Goal: Task Accomplishment & Management: Manage account settings

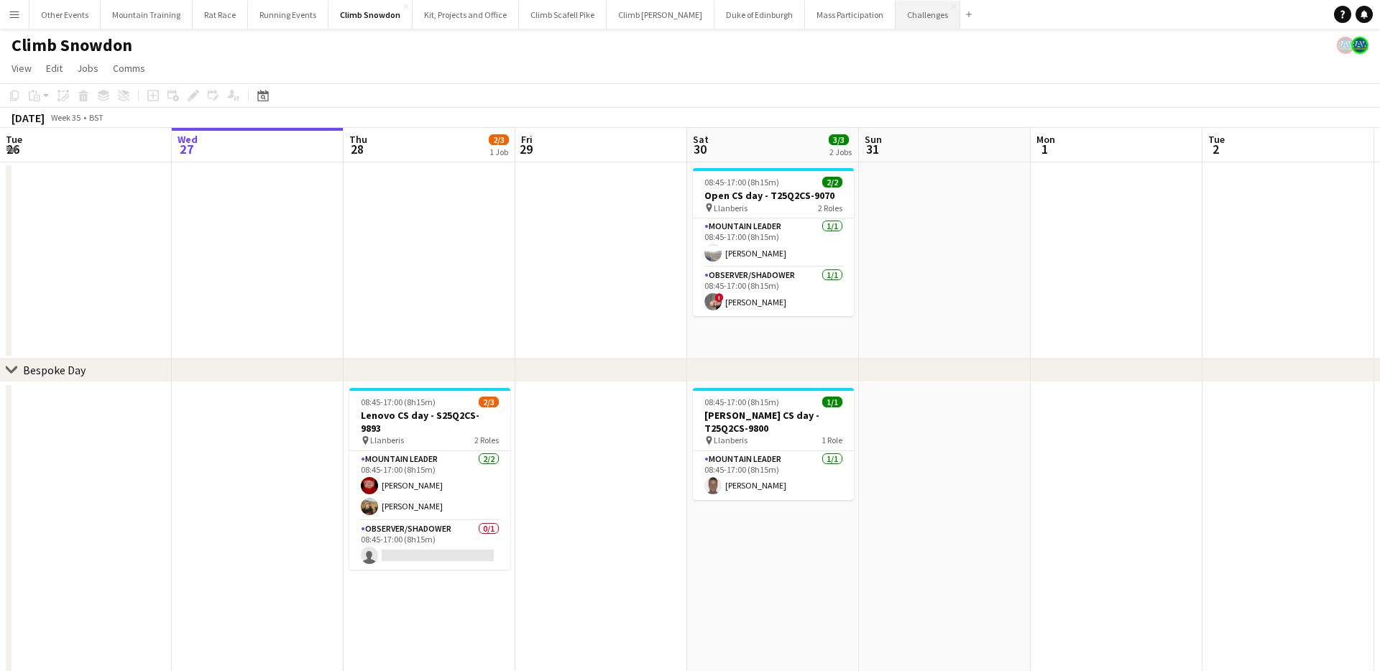
click at [896, 17] on button "Challenges Close" at bounding box center [928, 15] width 65 height 28
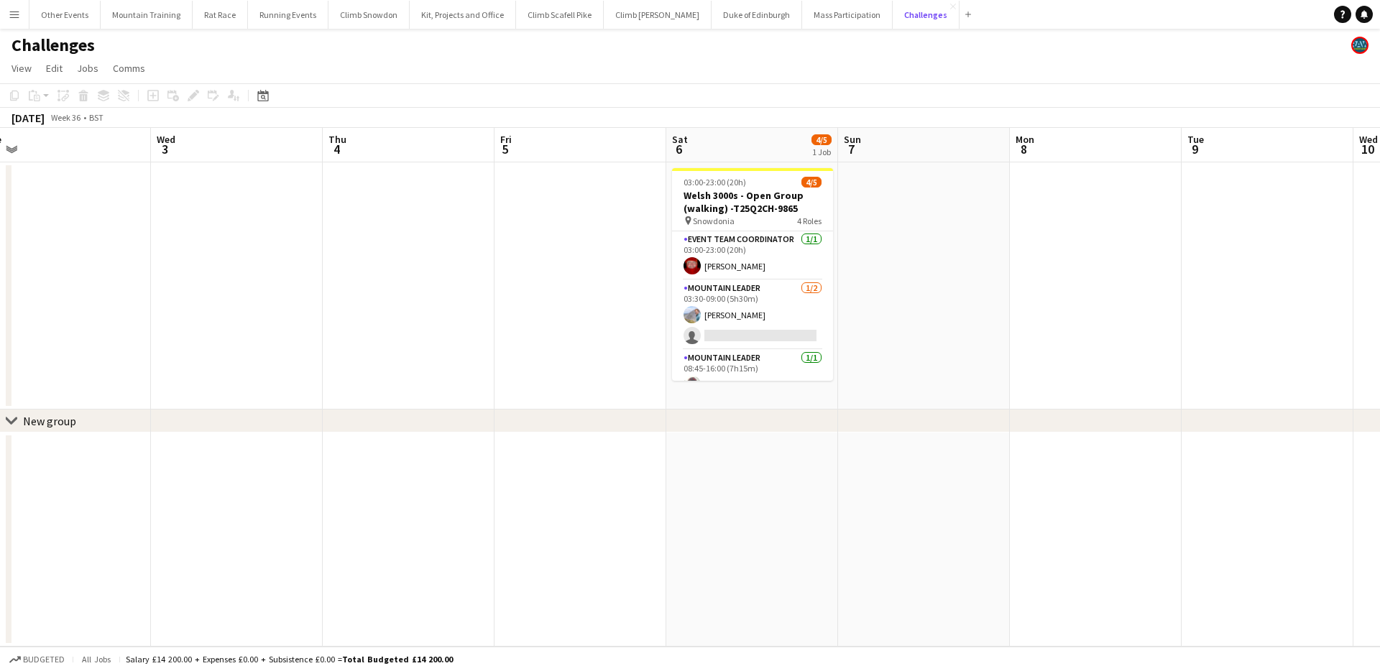
scroll to position [0, 591]
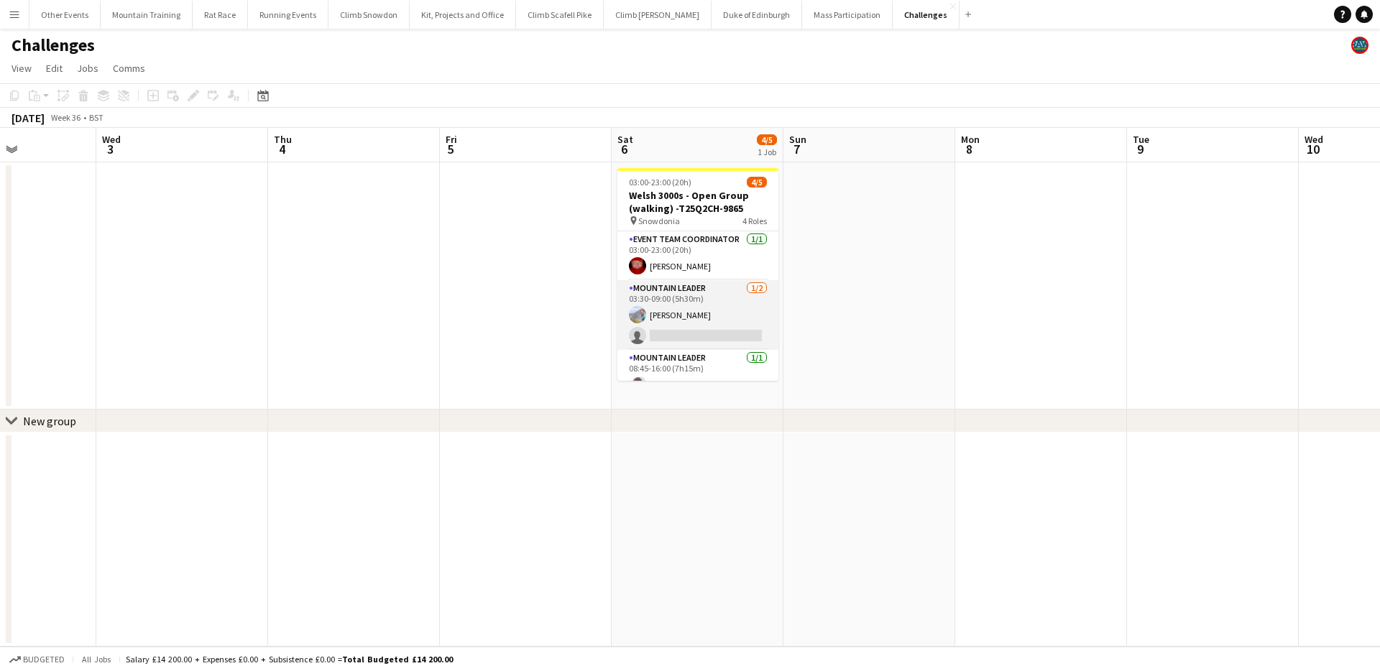
drag, startPoint x: 766, startPoint y: 322, endPoint x: 748, endPoint y: 323, distance: 17.3
click at [765, 322] on app-card-role "Mountain Leader [DATE] 03:30-09:00 (5h30m) [PERSON_NAME] single-neutral-actions" at bounding box center [698, 315] width 161 height 70
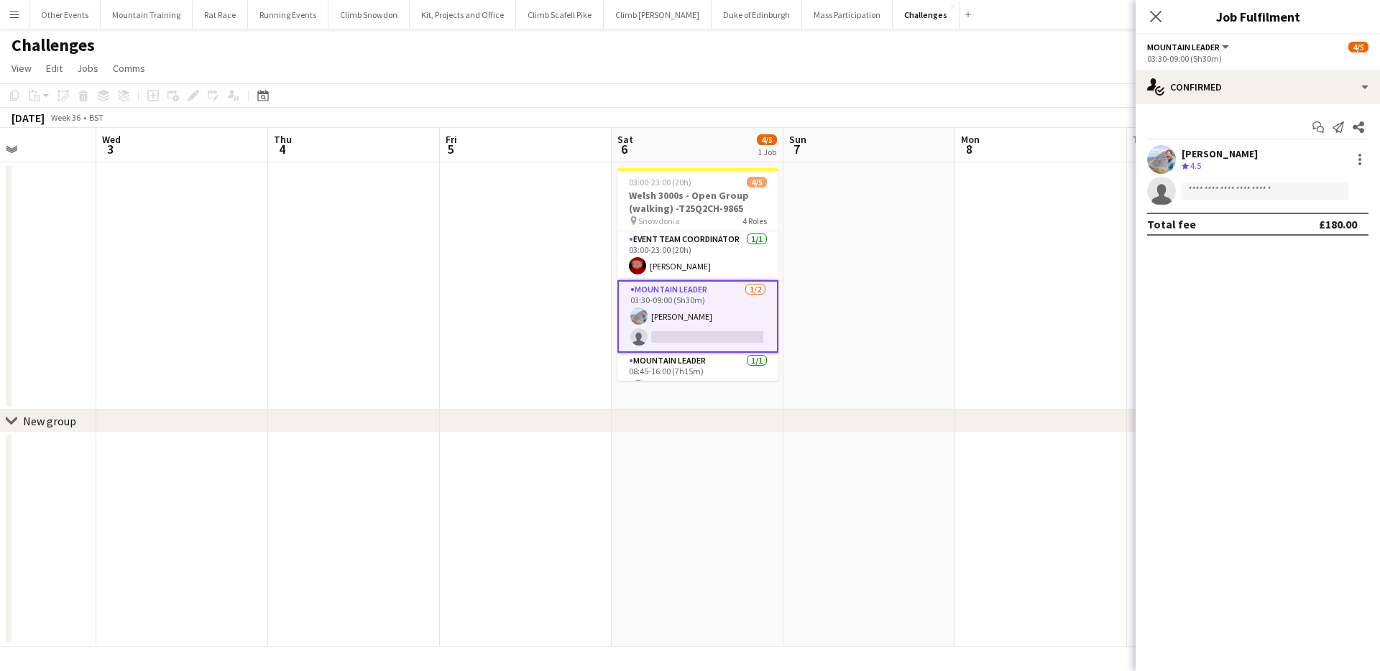
scroll to position [0, 592]
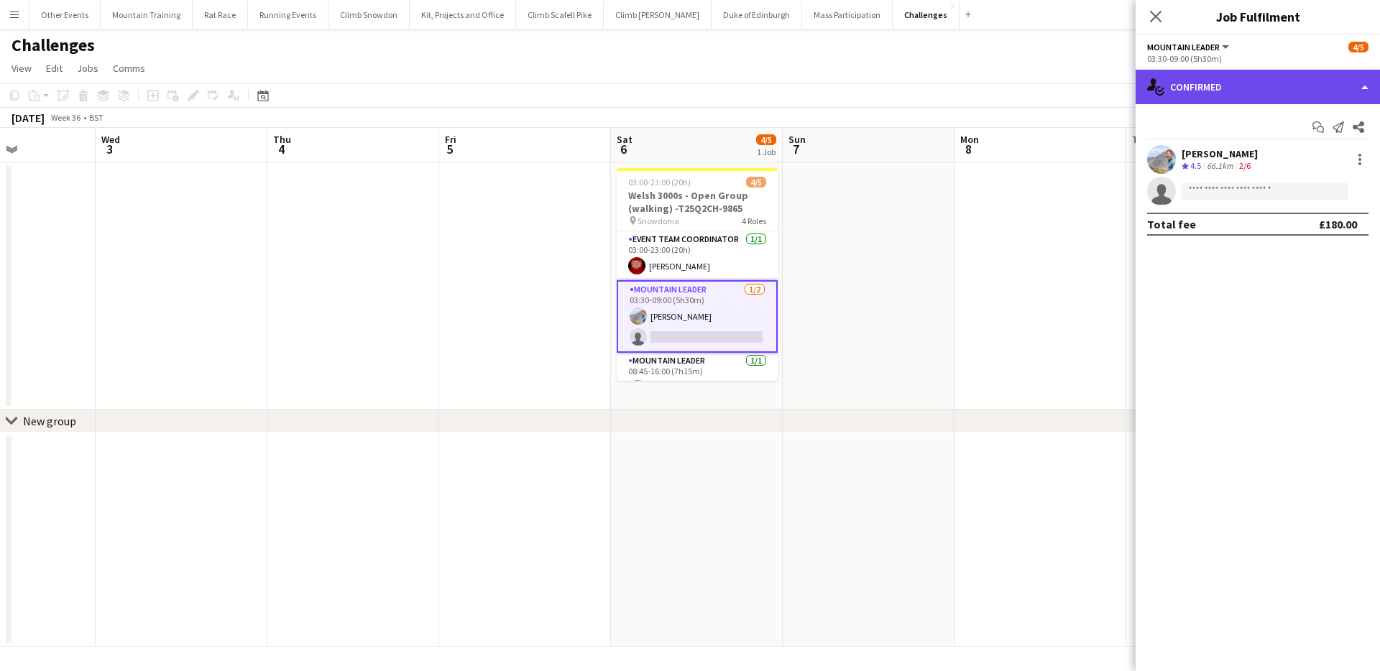
click at [1239, 70] on div "single-neutral-actions-check-2 Confirmed" at bounding box center [1258, 87] width 244 height 35
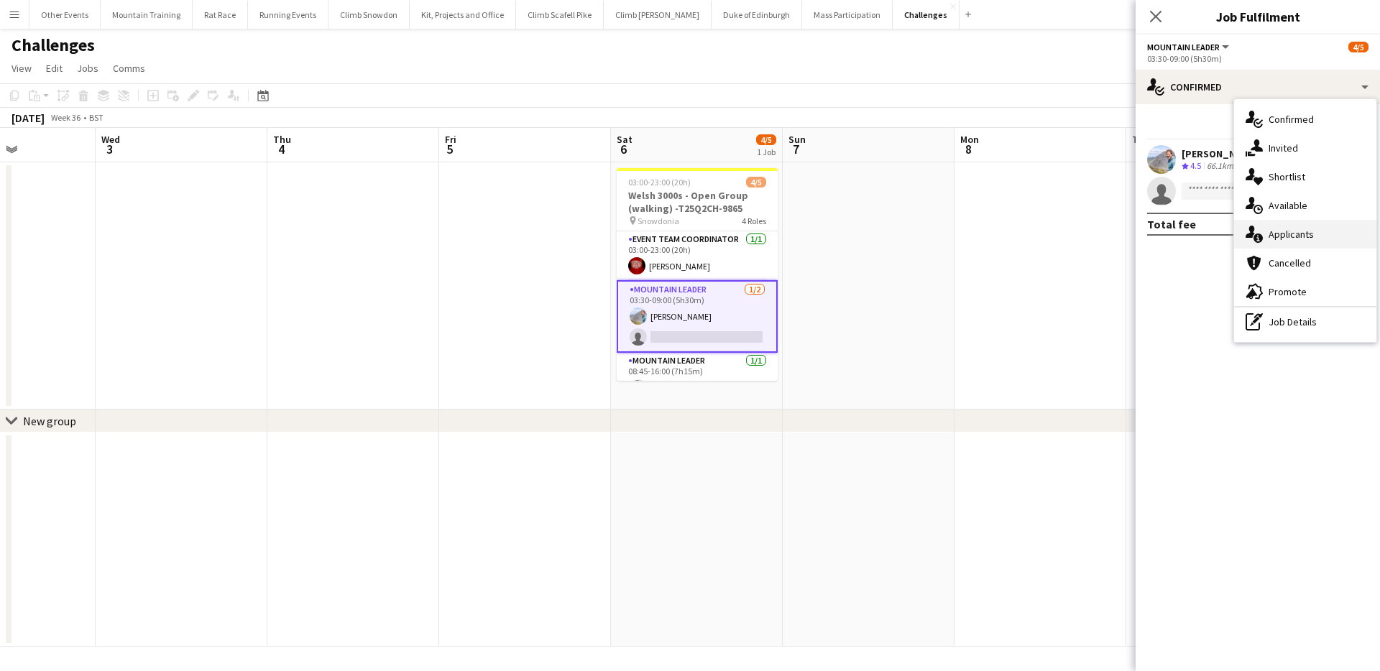
click at [1280, 237] on div "single-neutral-actions-information Applicants" at bounding box center [1305, 234] width 142 height 29
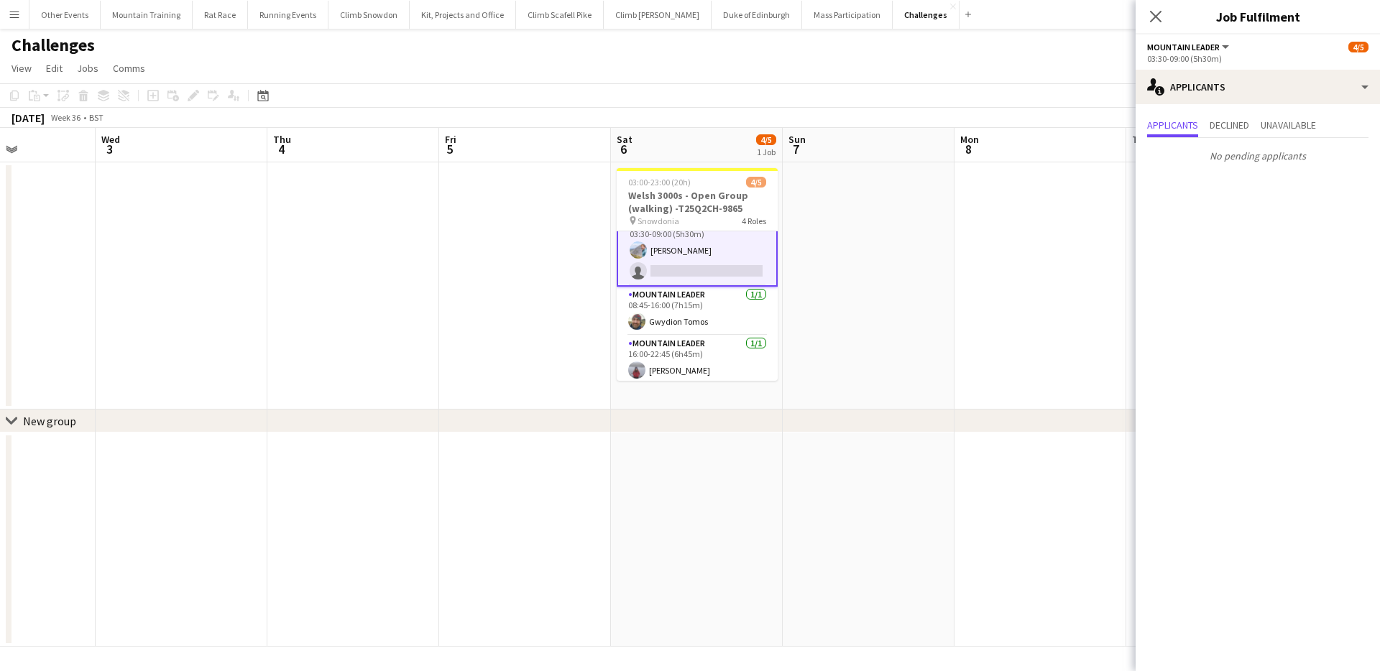
scroll to position [70, 0]
click at [802, 14] on button "Mass Participation Close" at bounding box center [847, 15] width 91 height 28
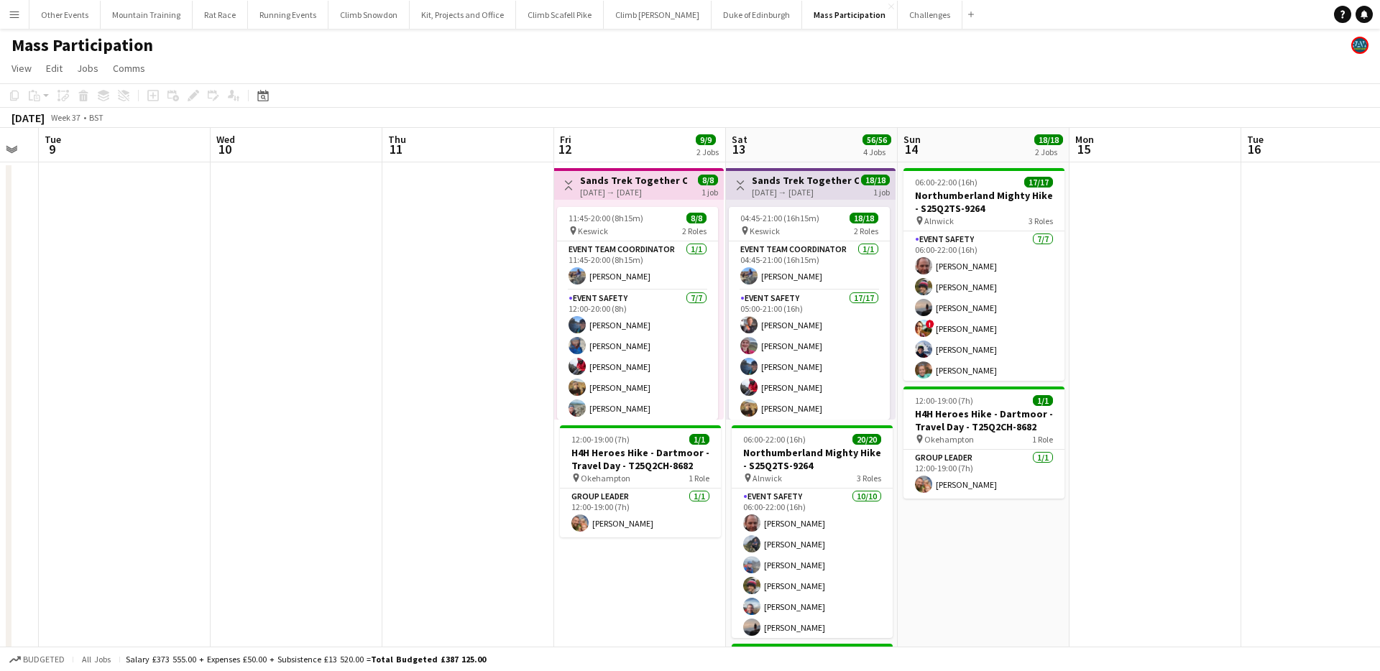
scroll to position [0, 659]
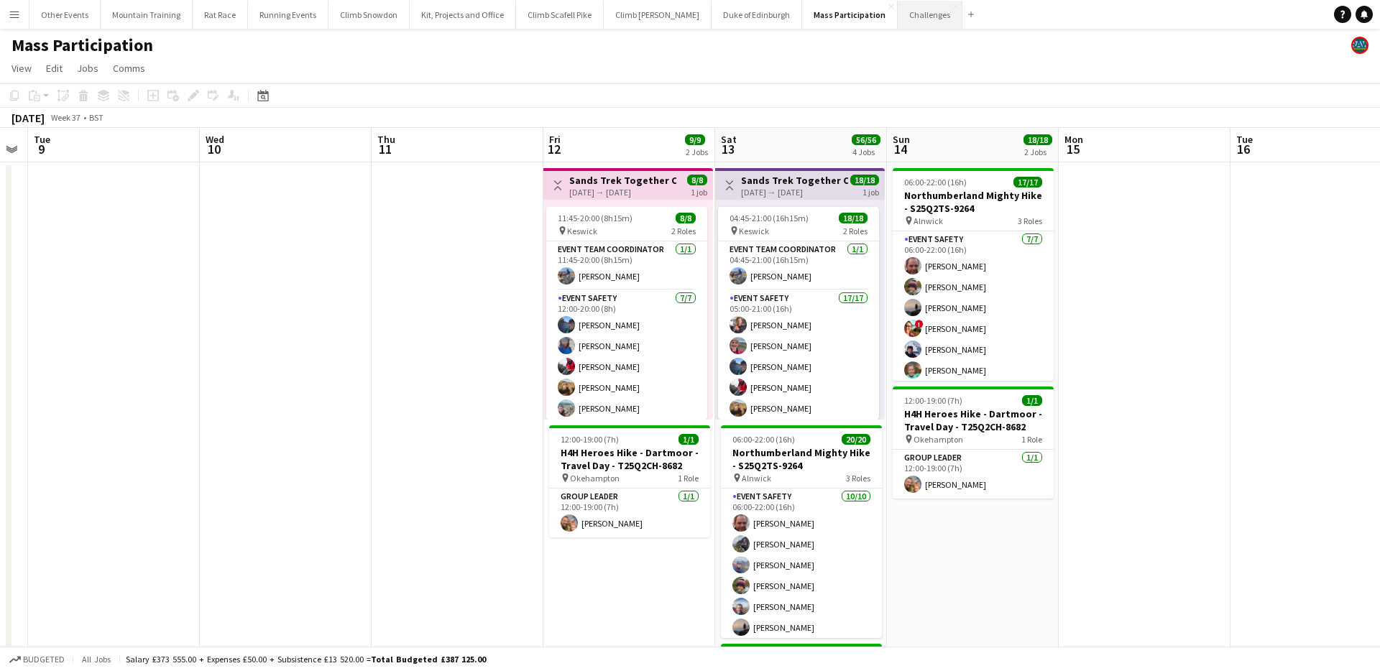
click at [898, 11] on button "Challenges Close" at bounding box center [930, 15] width 65 height 28
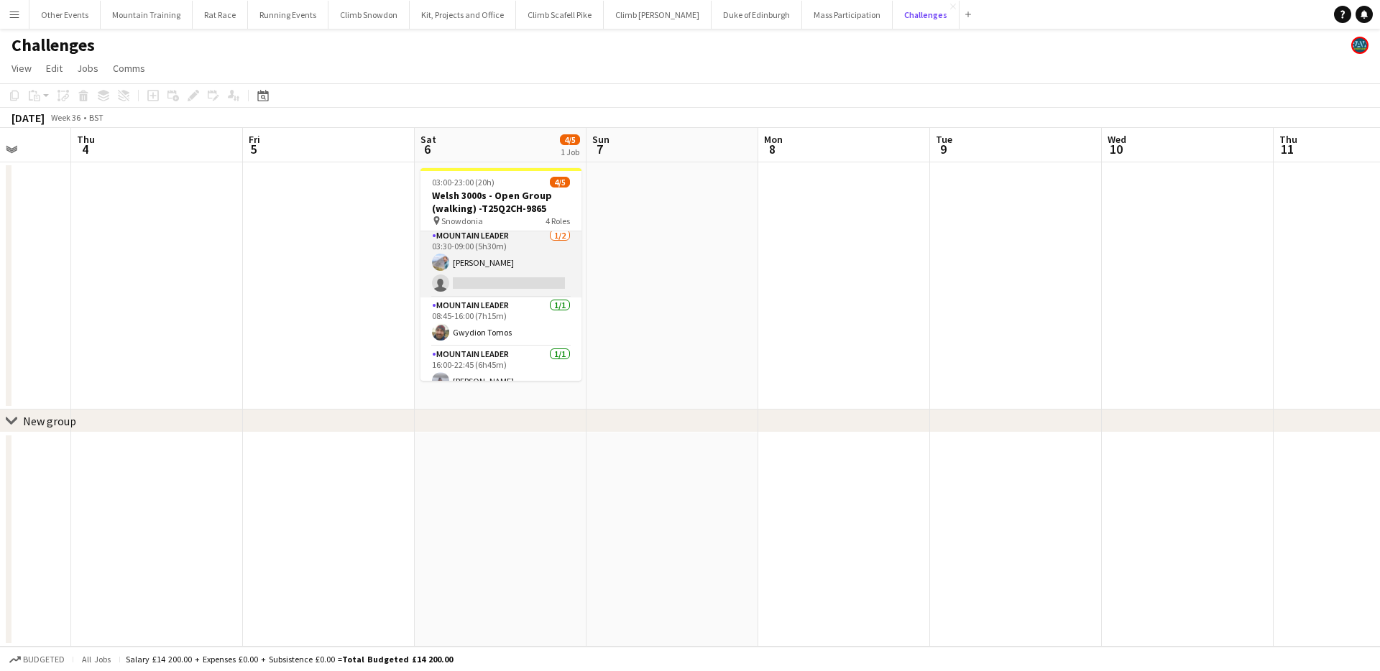
scroll to position [67, 0]
click at [500, 316] on app-card-role "Mountain Leader [DATE] 08:45-16:00 (7h15m) [PERSON_NAME]" at bounding box center [501, 307] width 161 height 49
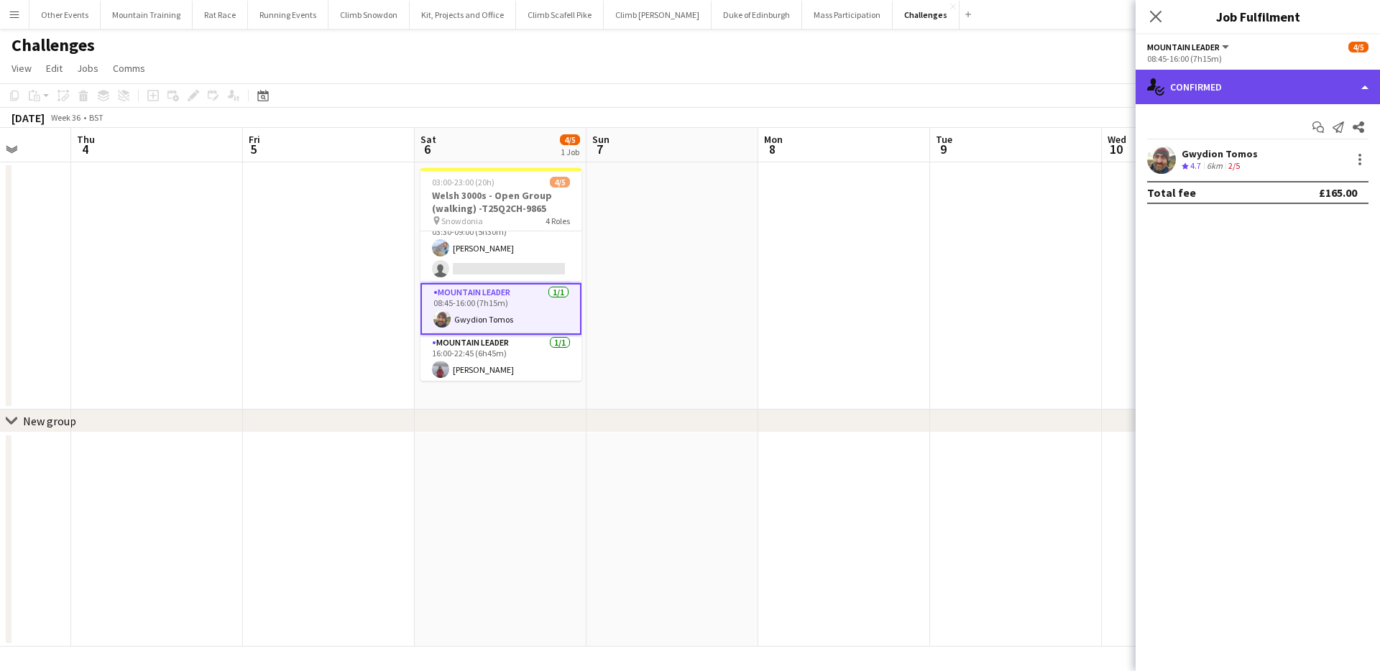
click at [1230, 78] on div "single-neutral-actions-check-2 Confirmed" at bounding box center [1258, 87] width 244 height 35
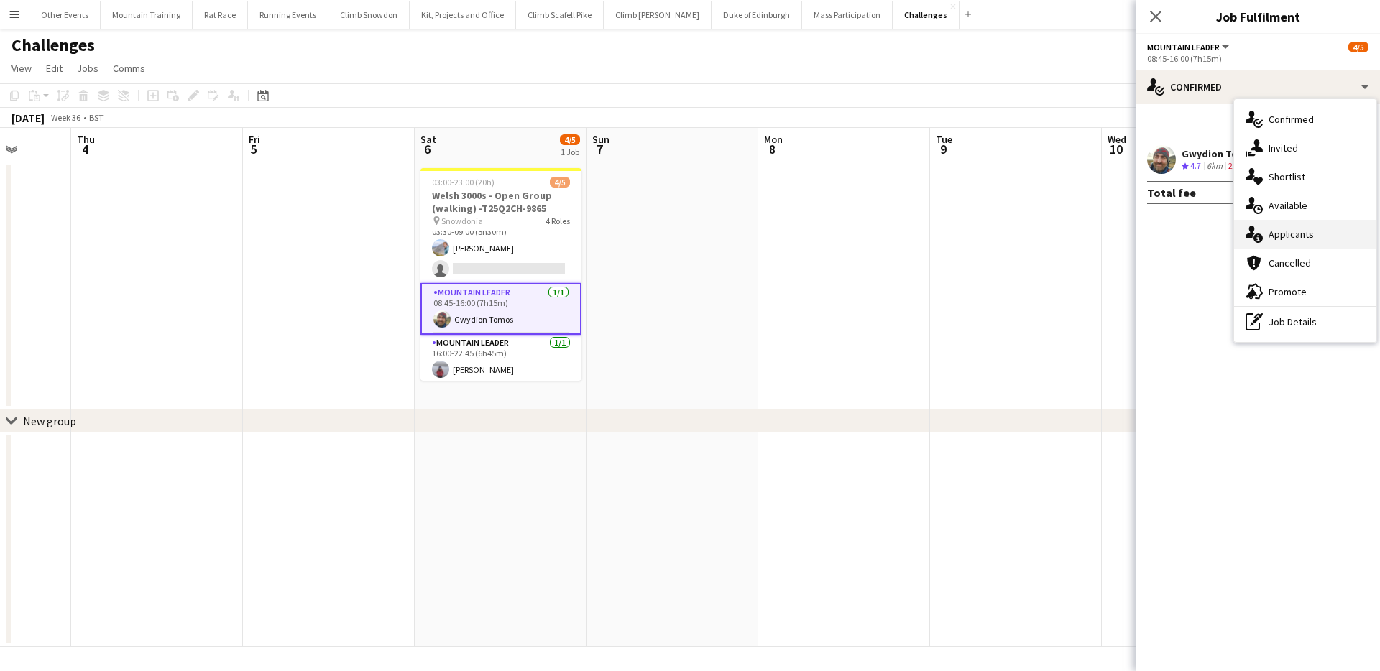
click at [1299, 231] on div "single-neutral-actions-information Applicants" at bounding box center [1305, 234] width 142 height 29
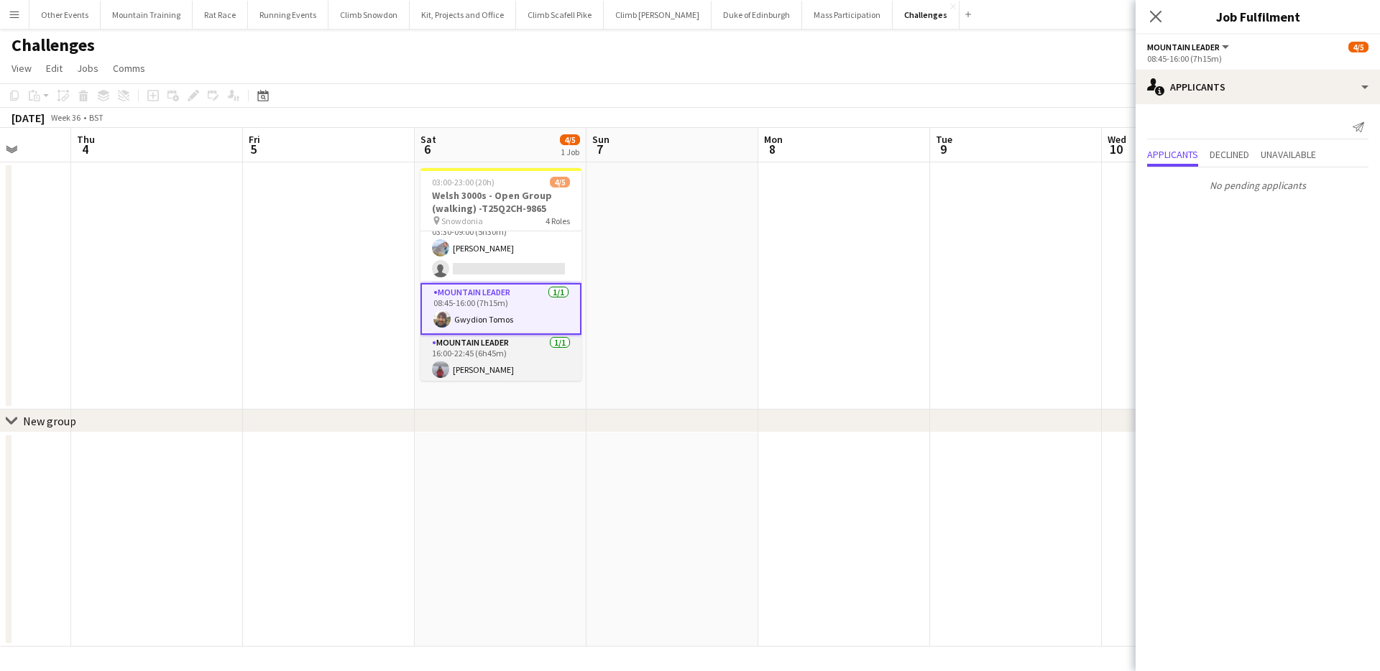
click at [532, 364] on app-card-role "Mountain Leader [DATE] 16:00-22:45 (6h45m) [PERSON_NAME]" at bounding box center [501, 359] width 161 height 49
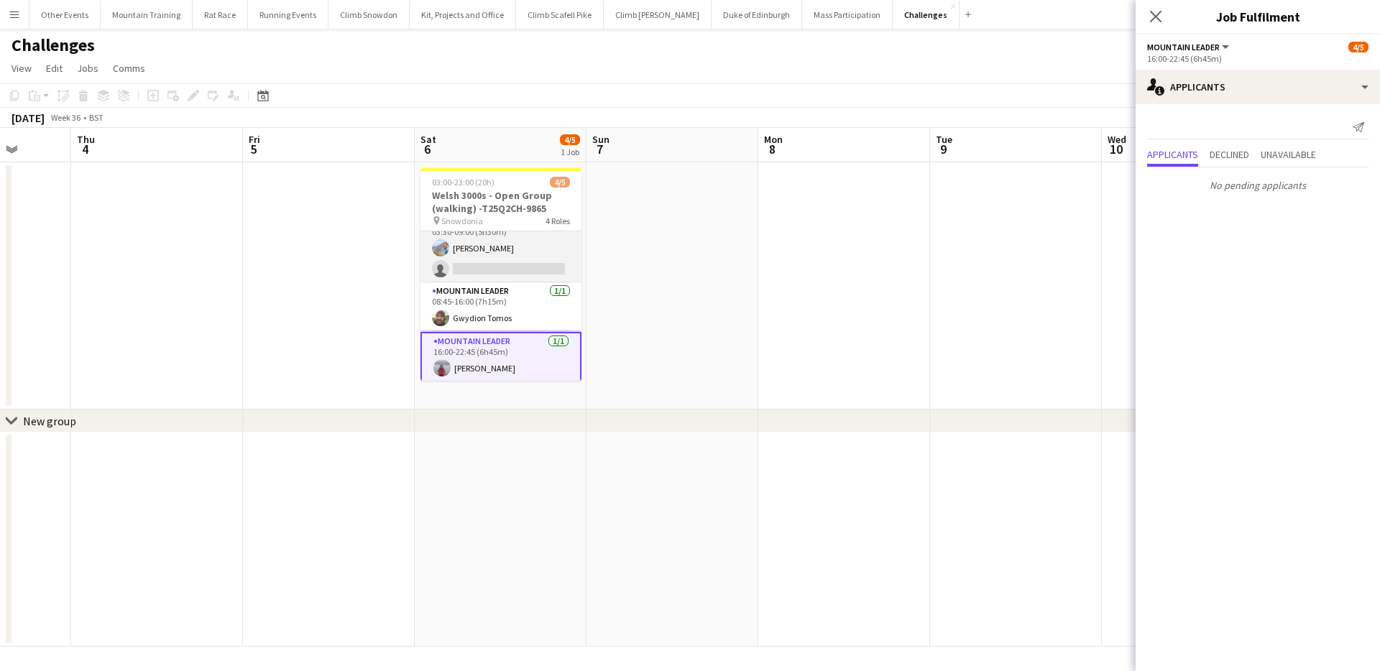
click at [512, 252] on app-card-role "Mountain Leader [DATE] 03:30-09:00 (5h30m) [PERSON_NAME] single-neutral-actions" at bounding box center [501, 249] width 161 height 70
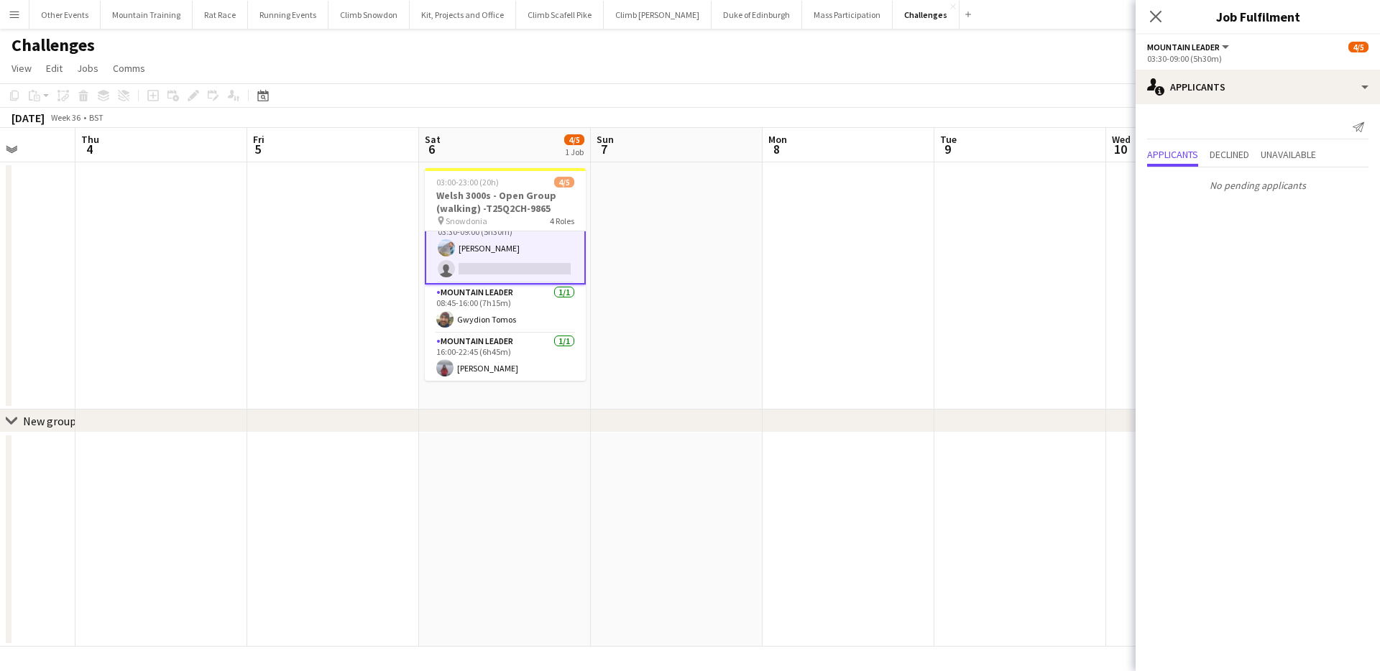
scroll to position [70, 0]
click at [366, 21] on button "Climb Snowdon Close" at bounding box center [369, 15] width 81 height 28
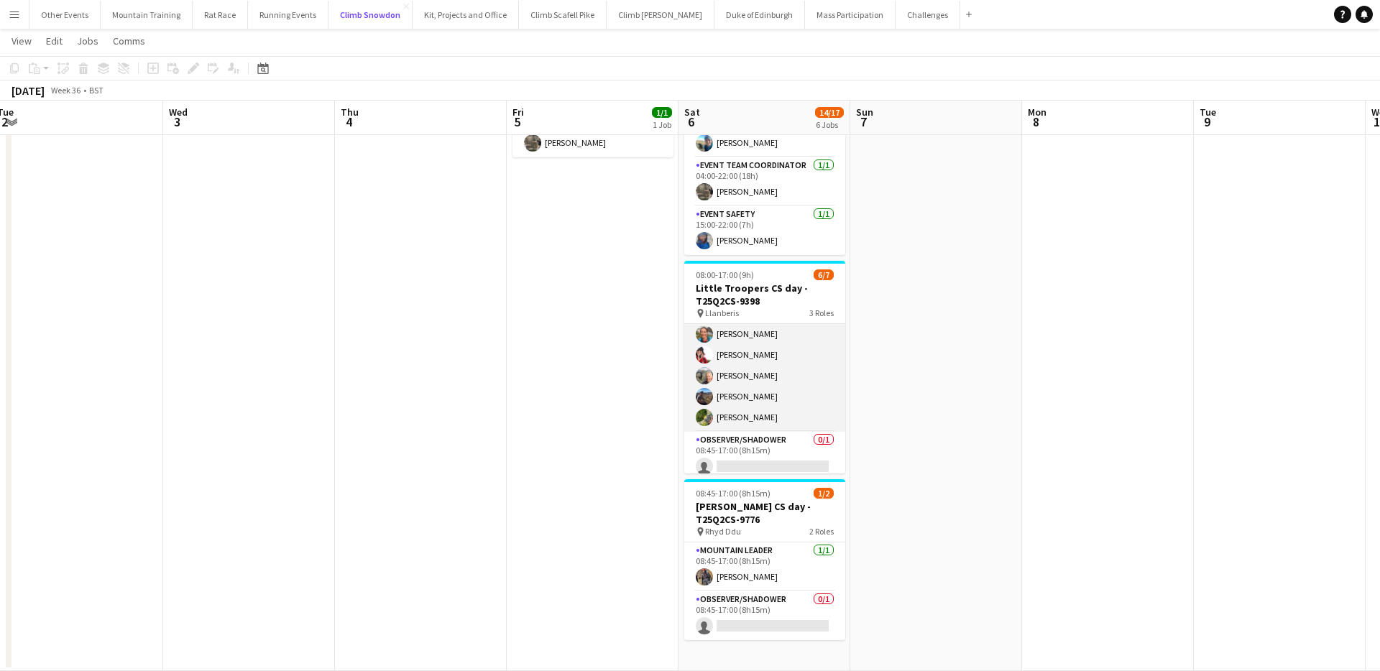
scroll to position [81, 0]
click at [806, 397] on app-card-role "Mountain Leader [DATE] 08:45-17:00 (8h15m) [PERSON_NAME] [PERSON_NAME] [PERSON_…" at bounding box center [764, 359] width 161 height 132
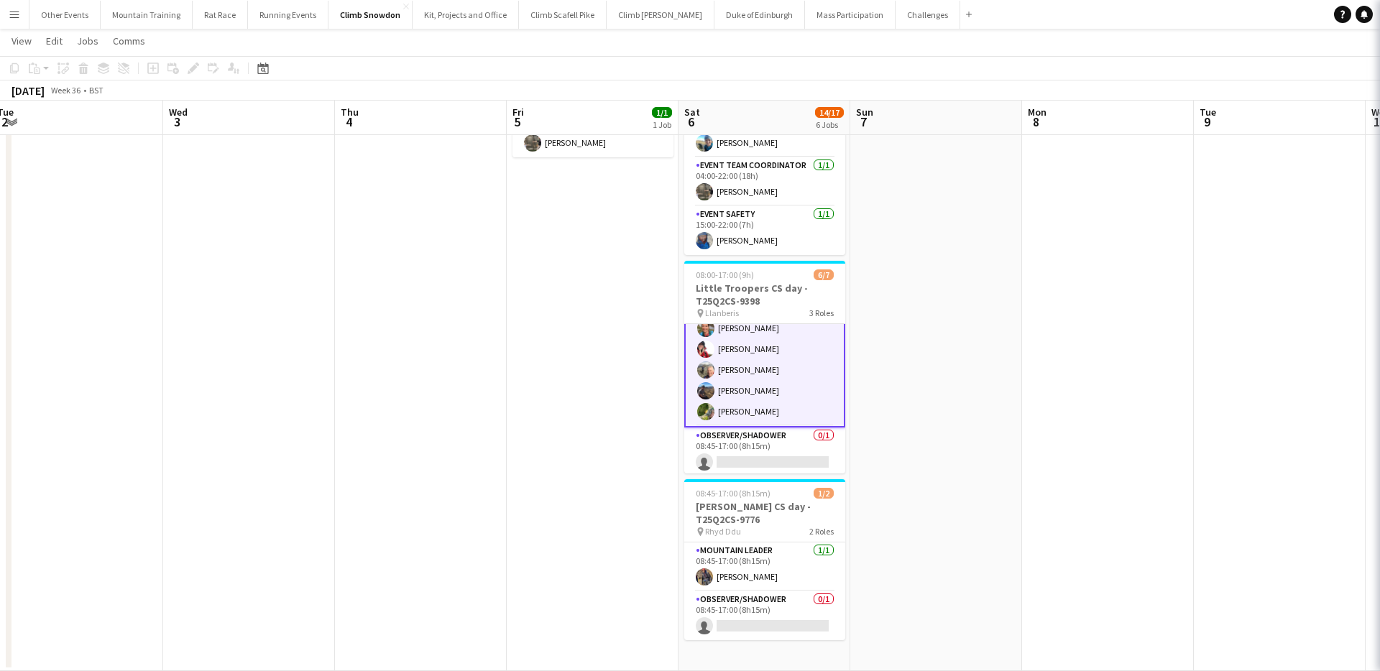
scroll to position [82, 0]
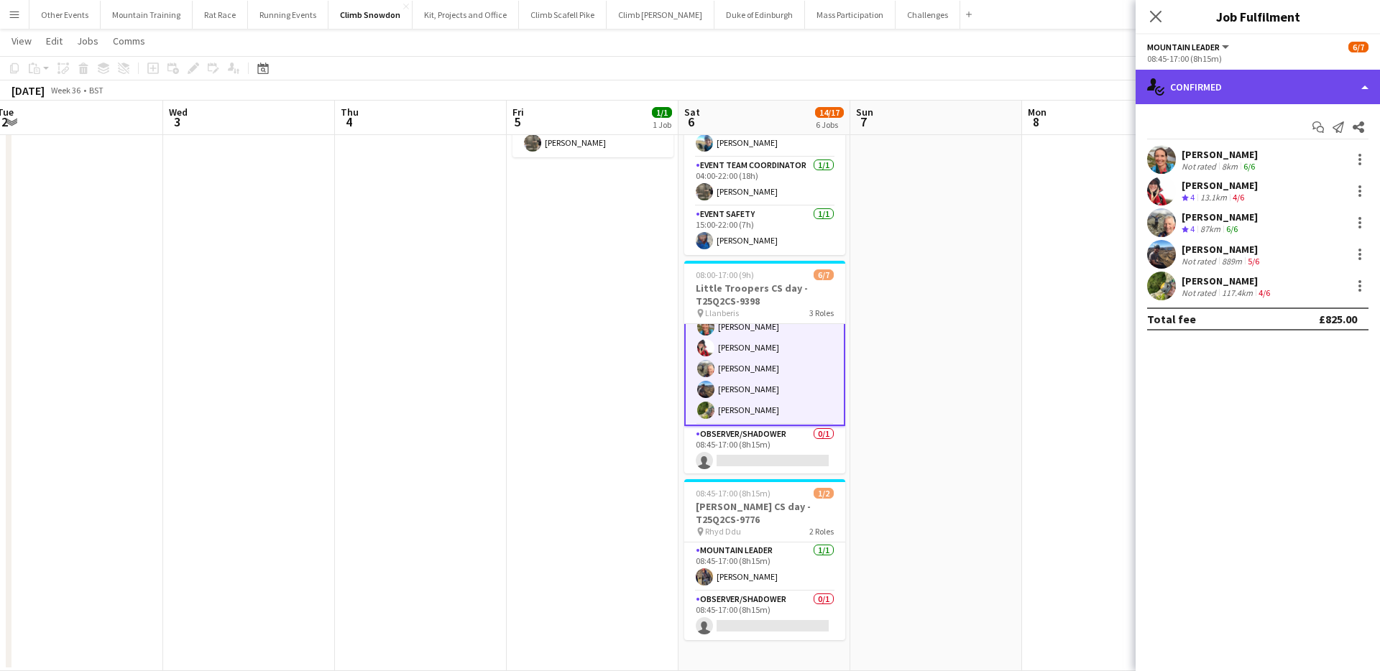
click at [1234, 88] on div "single-neutral-actions-check-2 Confirmed" at bounding box center [1258, 87] width 244 height 35
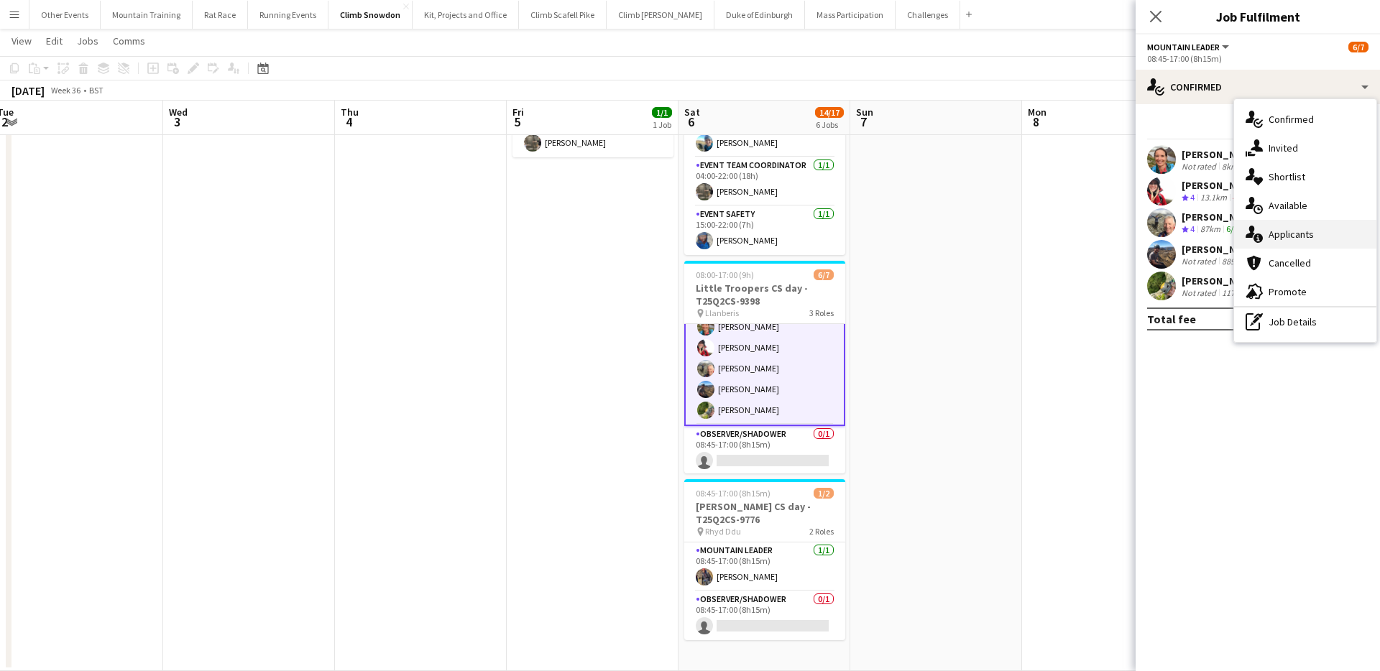
click at [1305, 227] on div "single-neutral-actions-information Applicants" at bounding box center [1305, 234] width 142 height 29
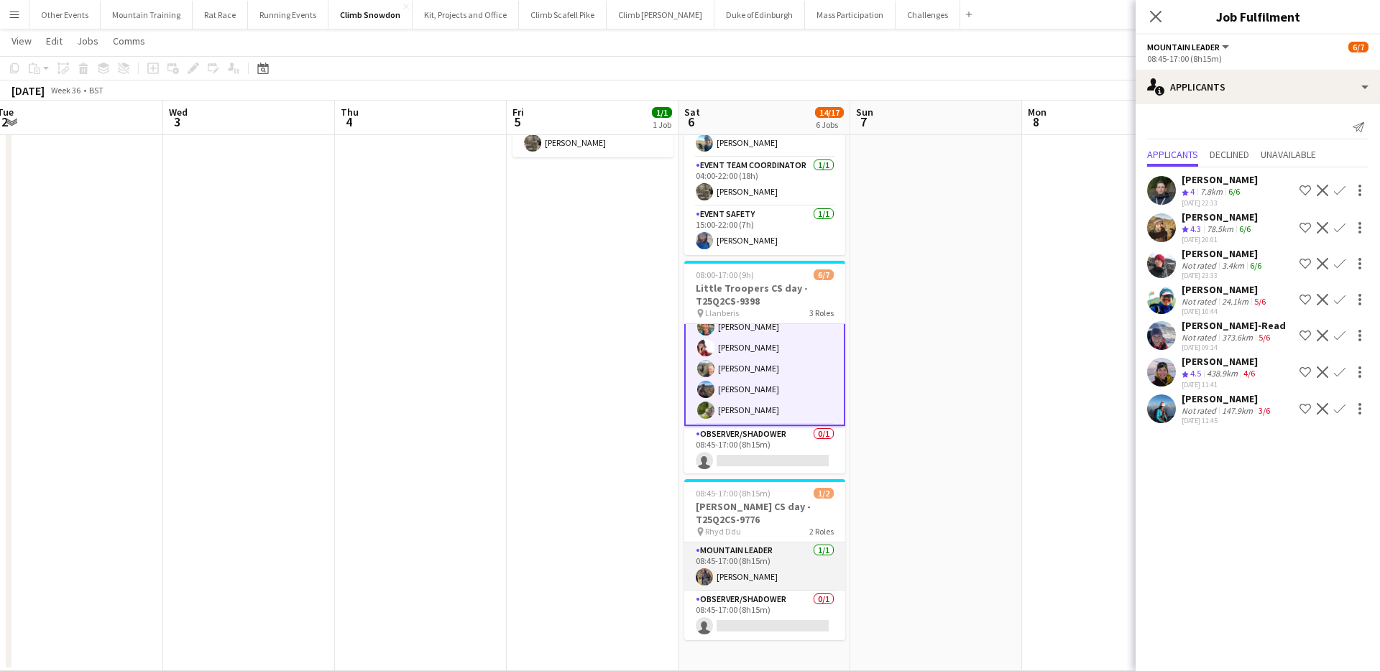
click at [798, 560] on app-card-role "Mountain Leader [DATE] 08:45-17:00 (8h15m) [PERSON_NAME]" at bounding box center [764, 567] width 161 height 49
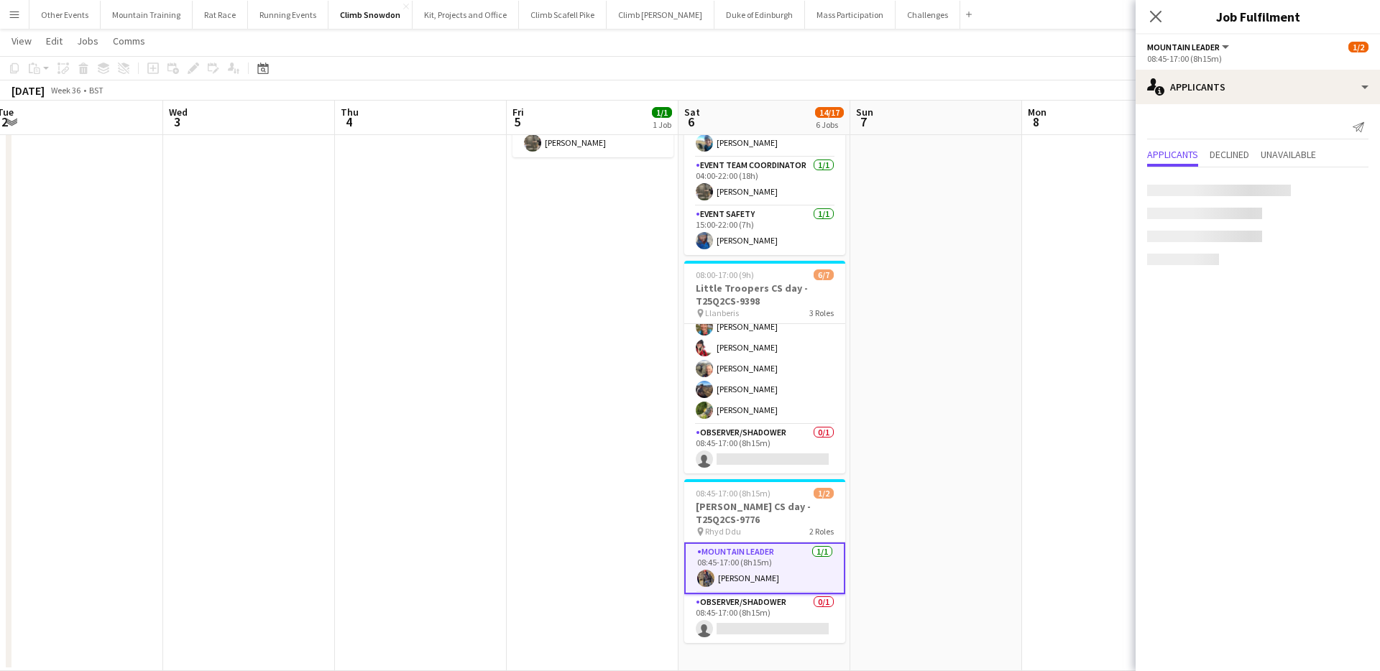
scroll to position [81, 0]
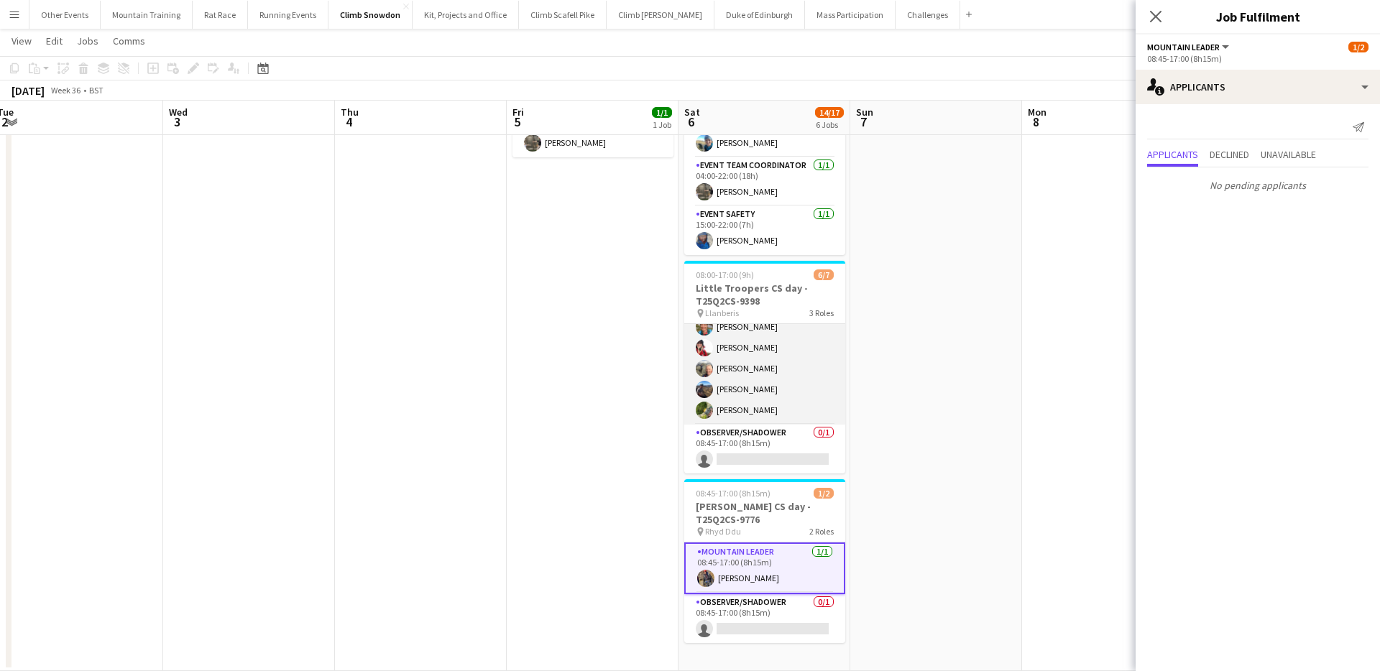
click at [792, 387] on app-card-role "Mountain Leader [DATE] 08:45-17:00 (8h15m) [PERSON_NAME] [PERSON_NAME] [PERSON_…" at bounding box center [764, 359] width 161 height 132
